Goal: Navigation & Orientation: Find specific page/section

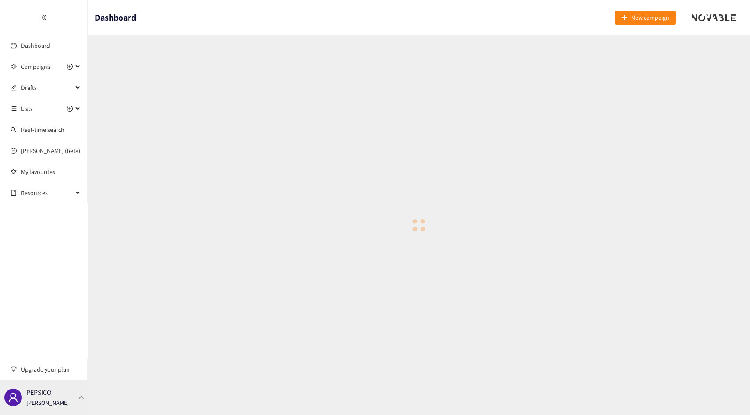
click at [69, 391] on div "PEPSICO Thibaut Jacobs" at bounding box center [44, 397] width 88 height 35
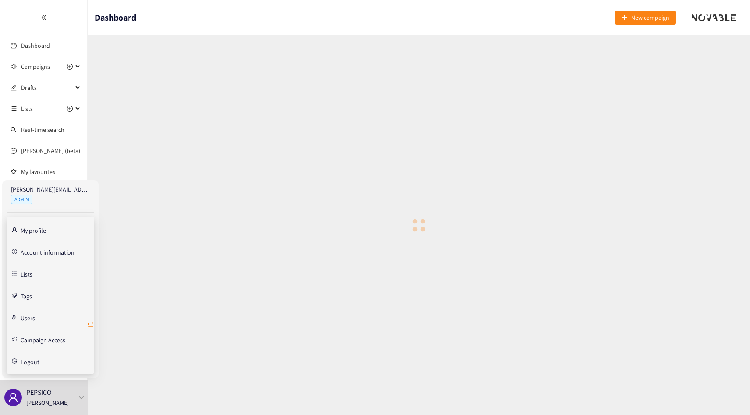
click at [91, 324] on icon "retweet" at bounding box center [90, 325] width 7 height 7
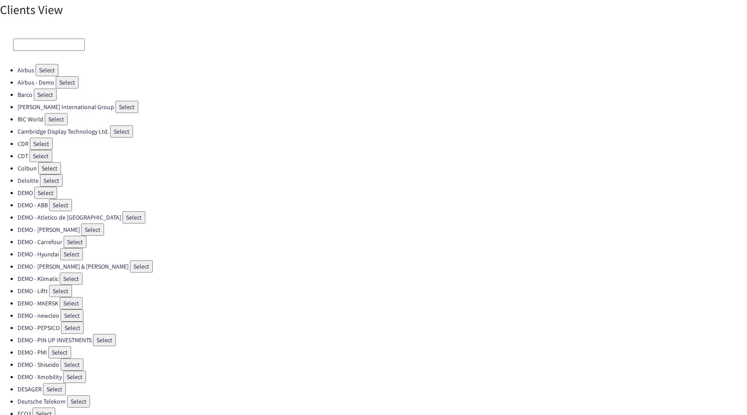
click at [47, 42] on input at bounding box center [49, 45] width 72 height 12
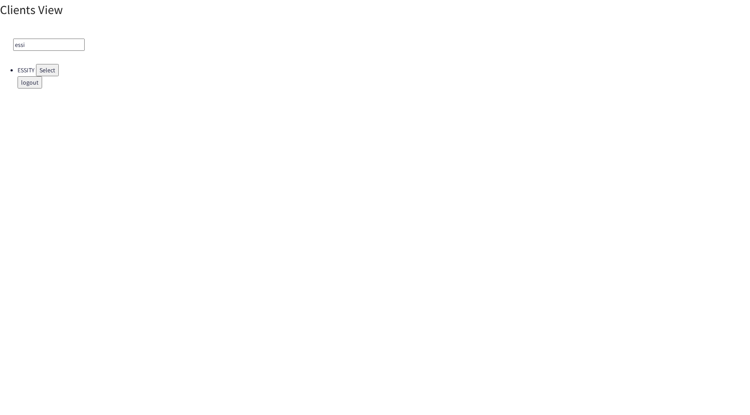
type input "essi"
click at [54, 75] on button "Select" at bounding box center [47, 70] width 23 height 12
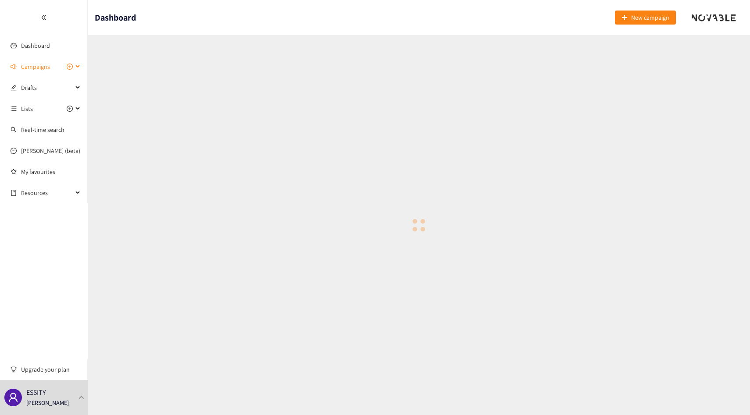
click at [49, 68] on span "Campaigns" at bounding box center [35, 67] width 29 height 18
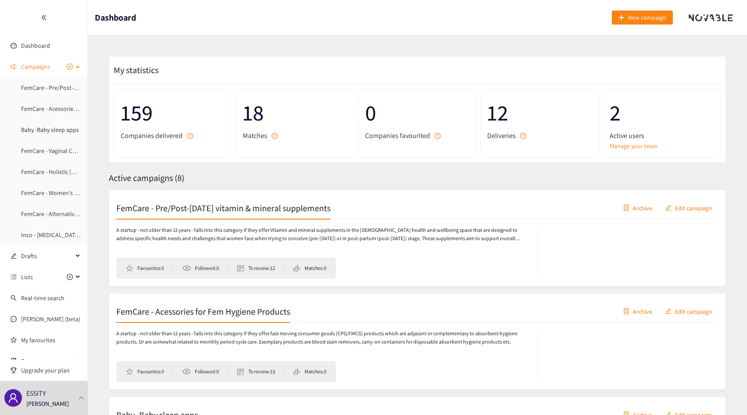
click at [49, 68] on span "Campaigns" at bounding box center [35, 67] width 29 height 18
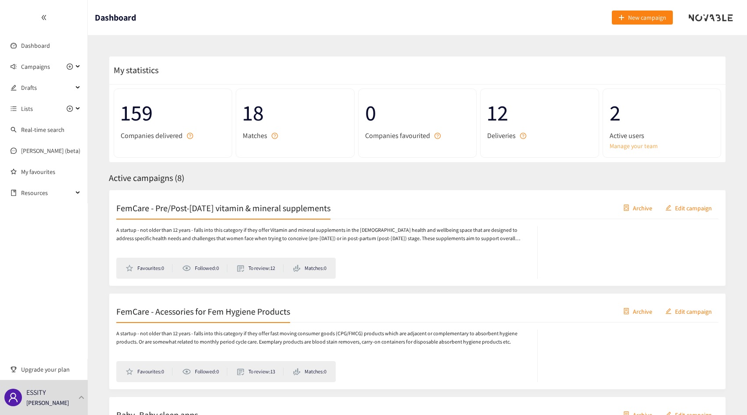
click at [614, 144] on link "Manage your team" at bounding box center [661, 146] width 104 height 10
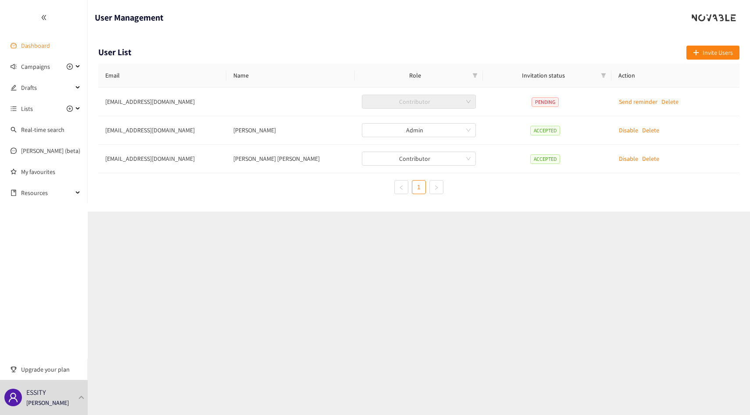
click at [34, 42] on link "Dashboard" at bounding box center [35, 46] width 29 height 8
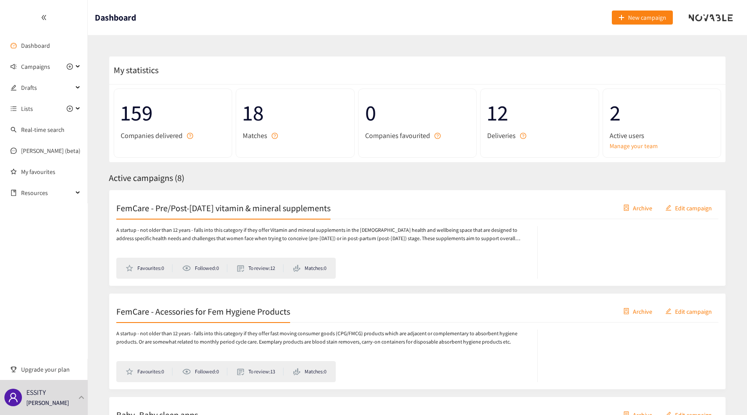
click at [424, 232] on p "A startup - not older than 12 years - falls into this category if they offer Vi…" at bounding box center [322, 234] width 412 height 17
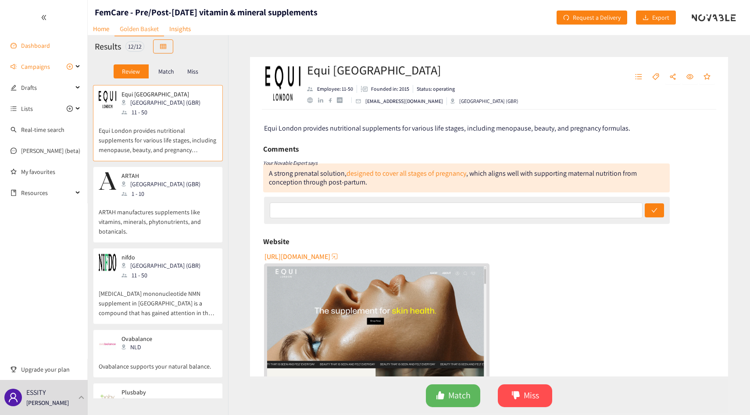
click at [25, 42] on link "Dashboard" at bounding box center [35, 46] width 29 height 8
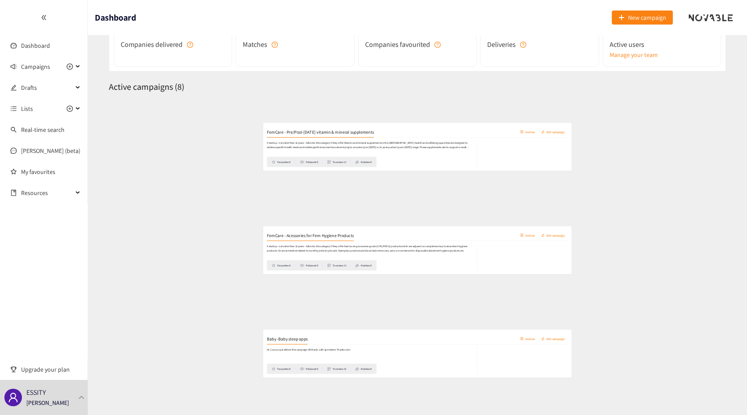
scroll to position [93, 0]
click at [284, 268] on div "A startup - not older than 12 years - falls into this category if they offer fa…" at bounding box center [326, 263] width 421 height 53
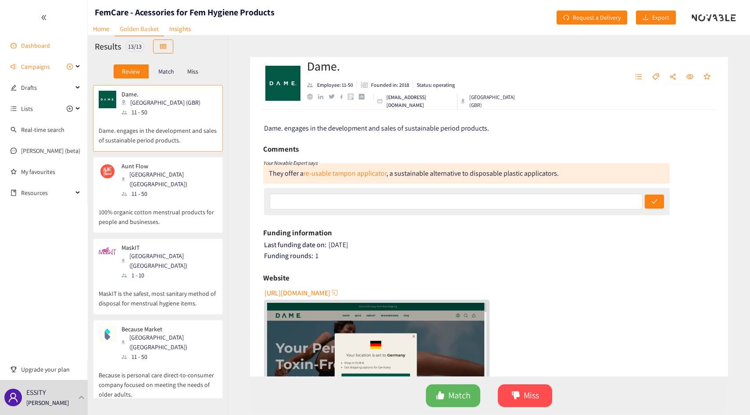
click at [36, 45] on link "Dashboard" at bounding box center [35, 46] width 29 height 8
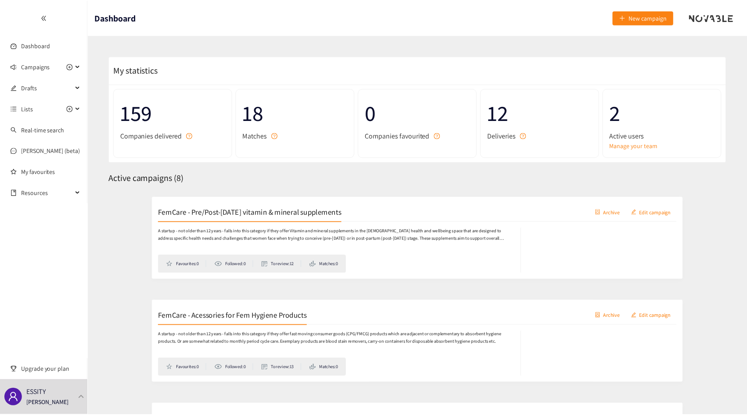
scroll to position [240, 0]
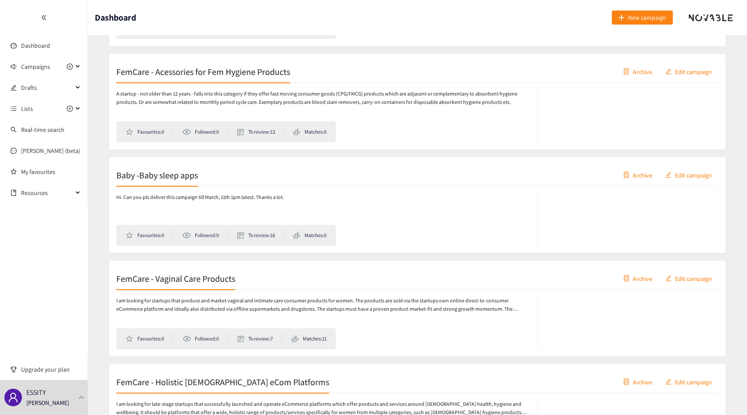
click at [264, 184] on div "Baby -Baby sleep apps Archive Edit campaign" at bounding box center [417, 176] width 602 height 22
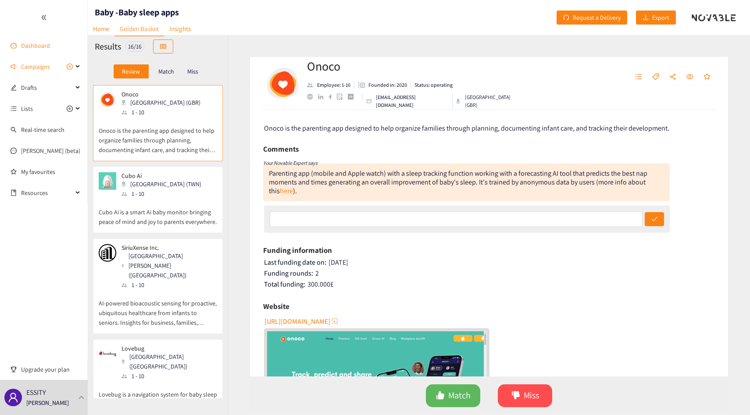
click at [50, 45] on link "Dashboard" at bounding box center [35, 46] width 29 height 8
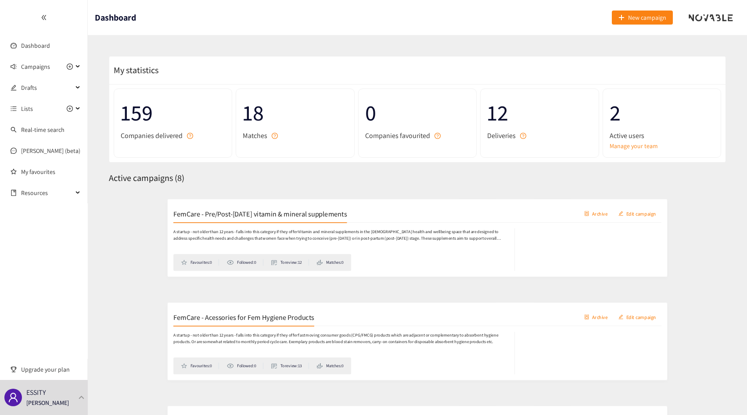
scroll to position [362, 0]
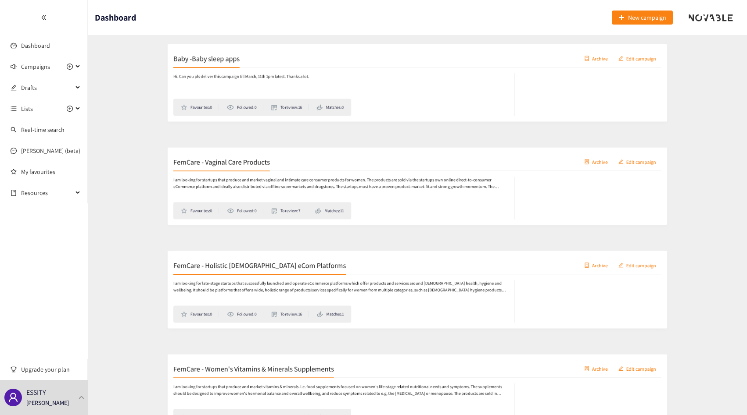
click at [284, 252] on div "FemCare - Holistic Female eCom Platforms Archive Edit campaign" at bounding box center [417, 260] width 602 height 22
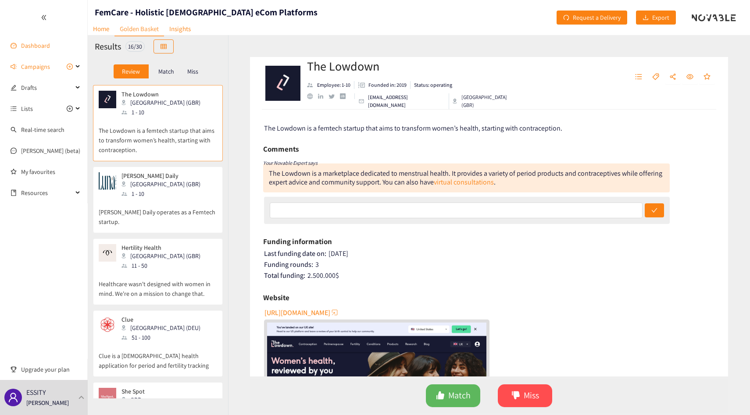
click at [50, 44] on link "Dashboard" at bounding box center [35, 46] width 29 height 8
